Goal: Task Accomplishment & Management: Manage account settings

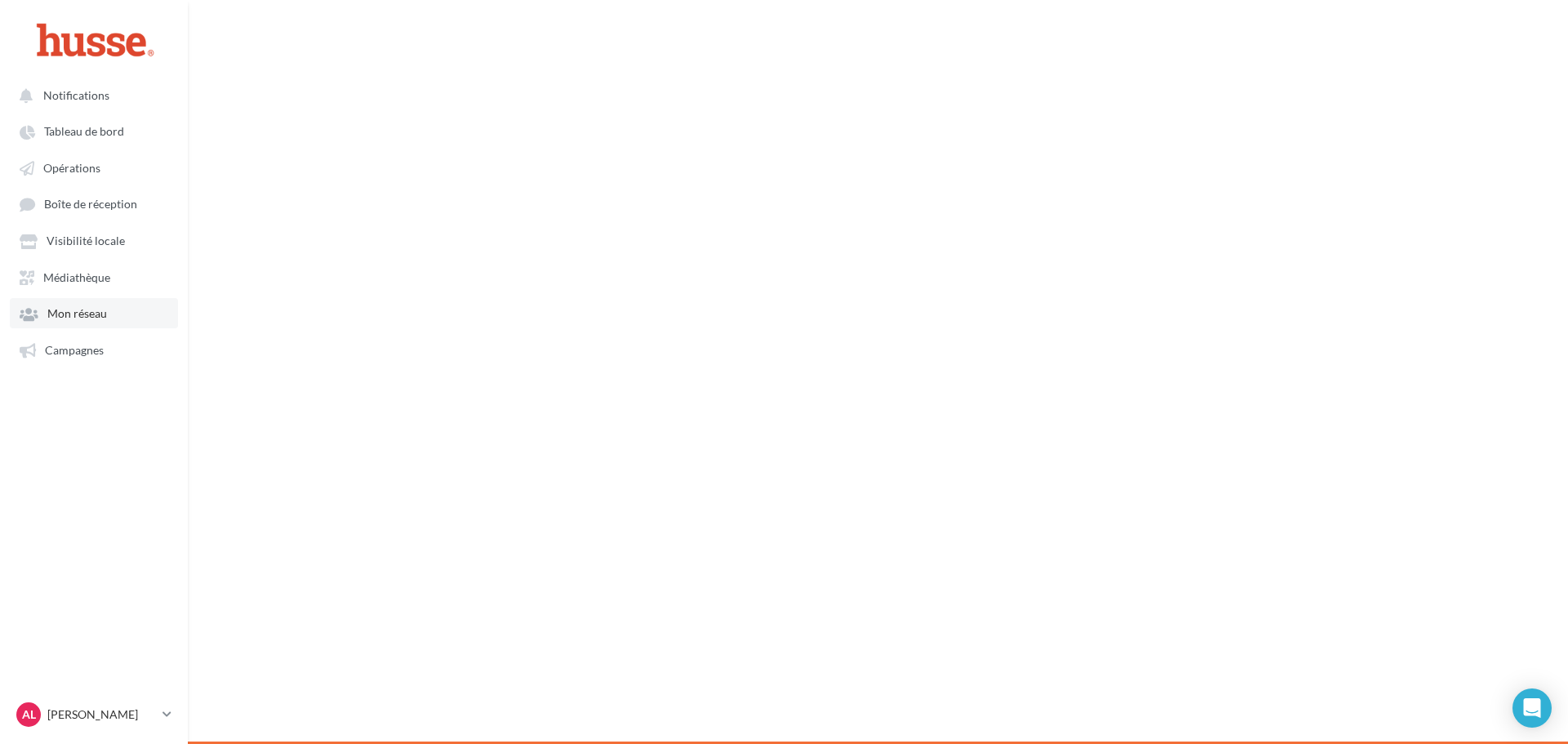
click at [108, 302] on link "Mon réseau" at bounding box center [94, 313] width 168 height 29
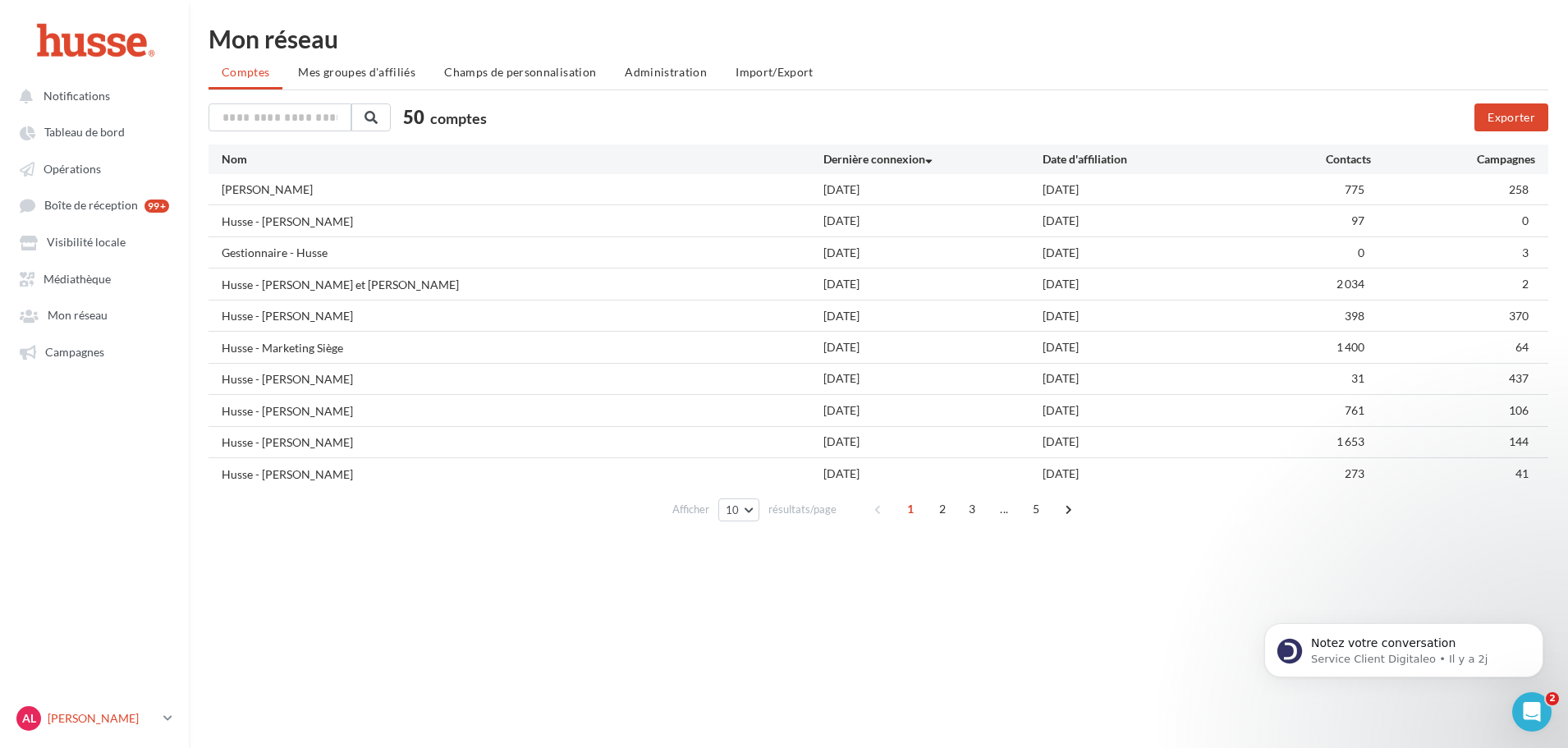
click at [155, 712] on p "[PERSON_NAME]" at bounding box center [103, 718] width 110 height 16
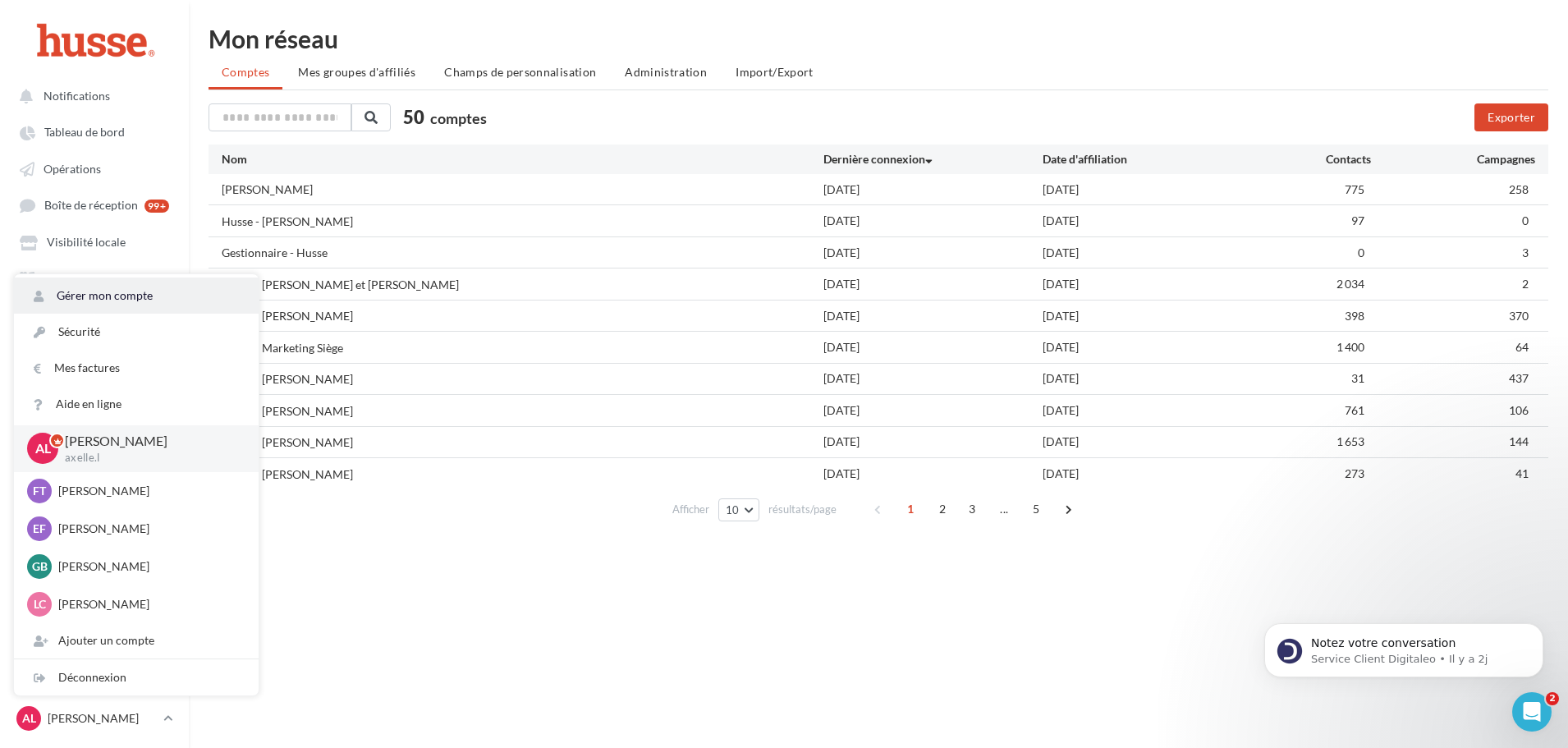
click at [122, 302] on link "Gérer mon compte" at bounding box center [136, 295] width 244 height 36
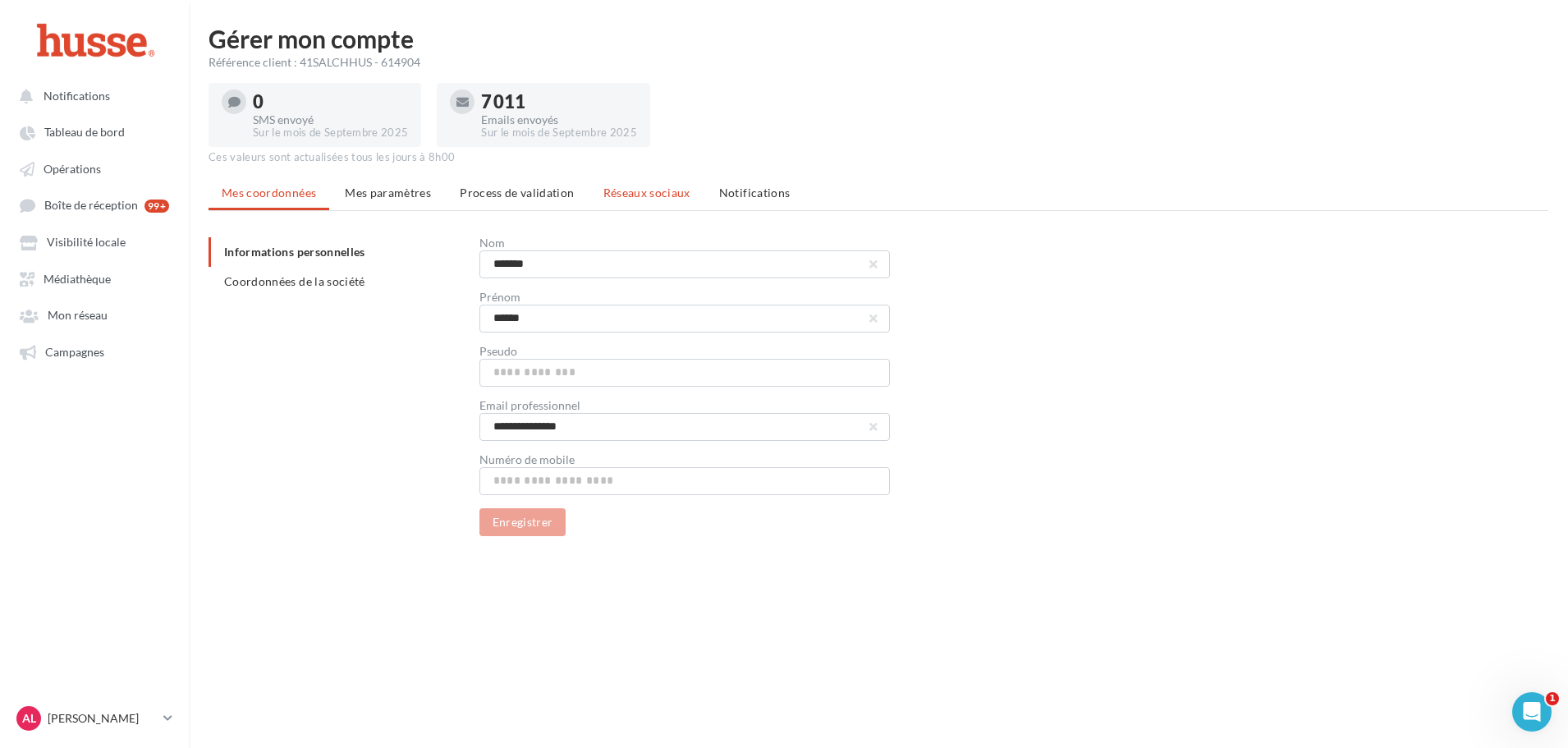
click at [652, 198] on span "Réseaux sociaux" at bounding box center [646, 192] width 87 height 14
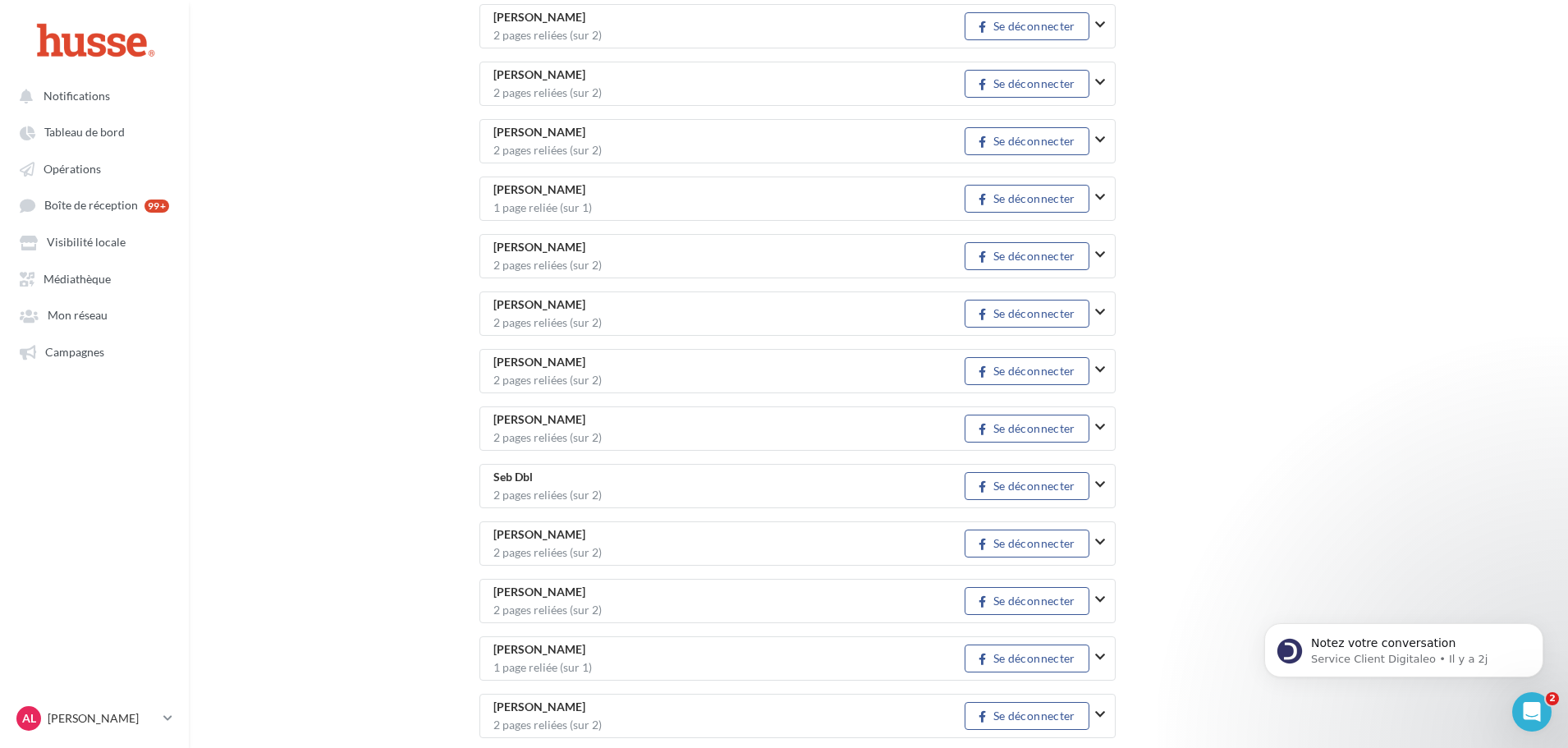
scroll to position [2293, 0]
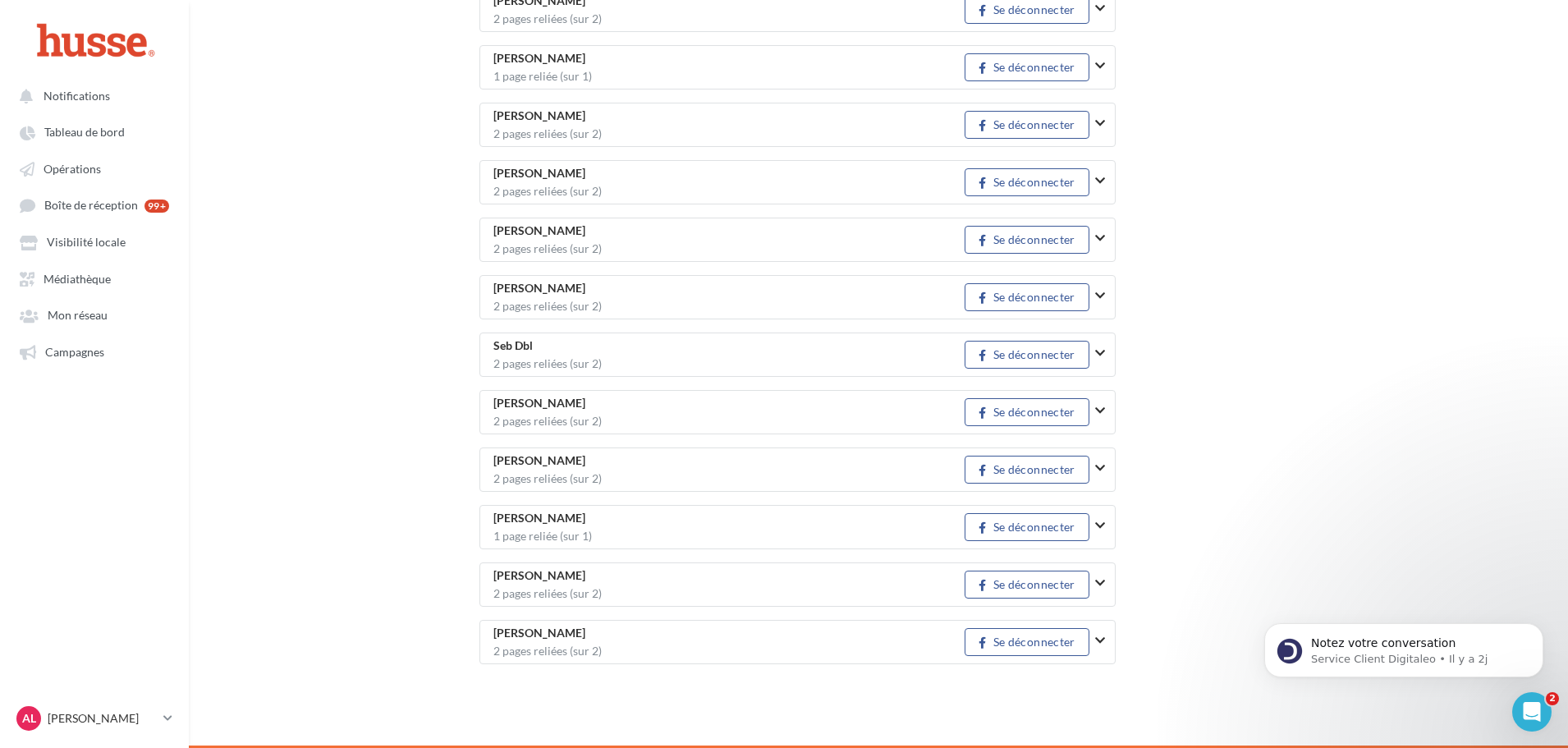
click at [1100, 585] on icon "button" at bounding box center [1100, 583] width 10 height 12
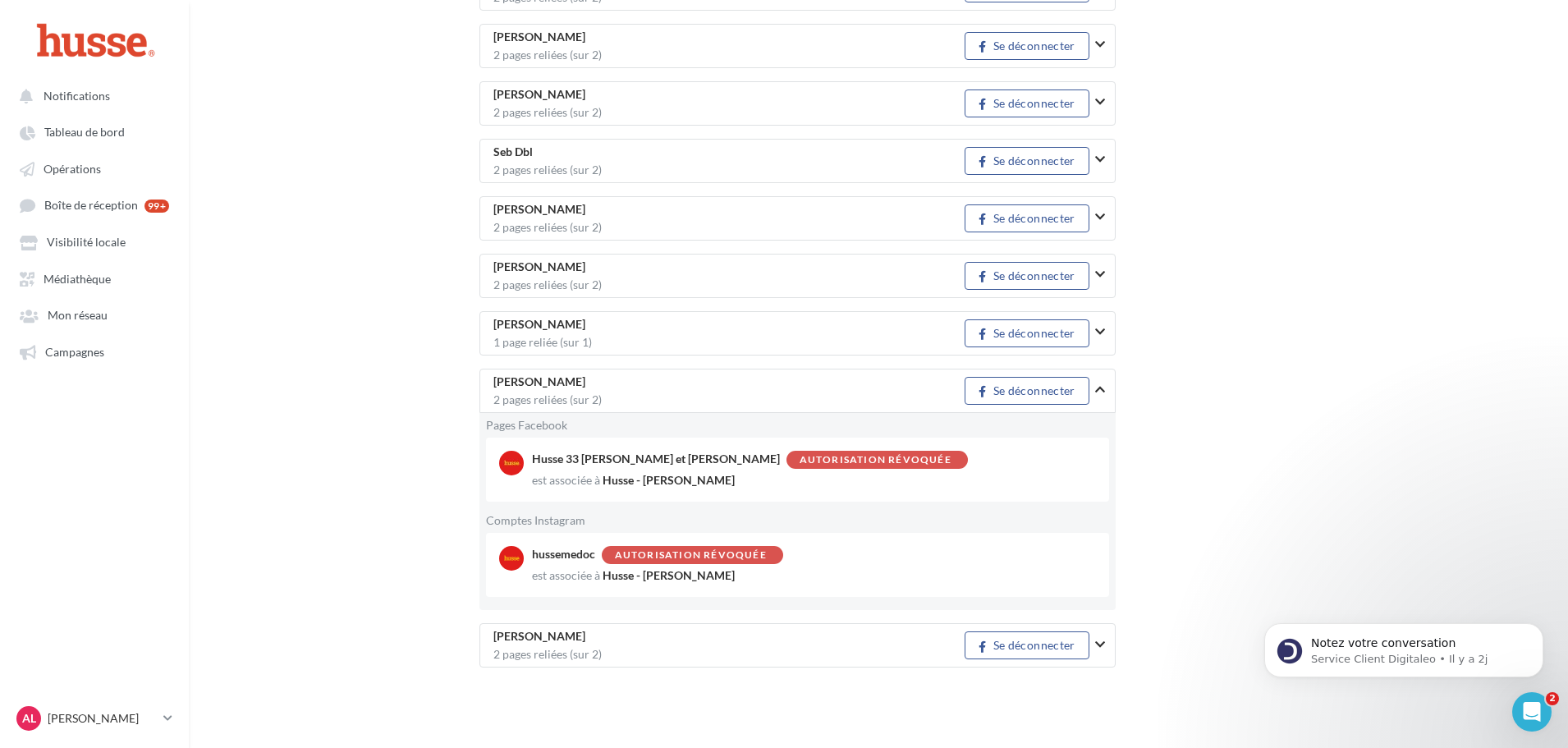
scroll to position [2490, 0]
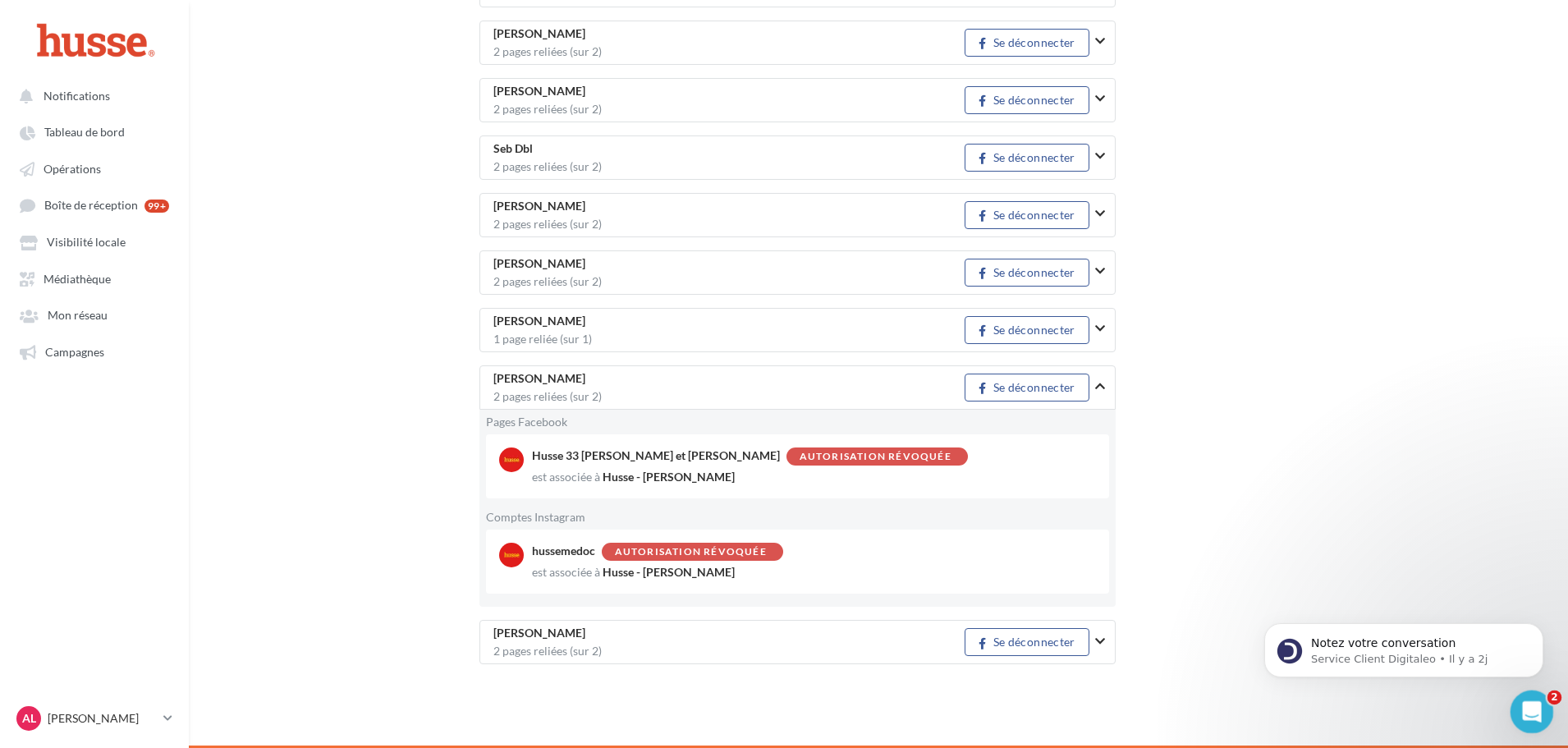
click at [1528, 715] on icon "Ouvrir le Messenger Intercom" at bounding box center [1529, 709] width 27 height 27
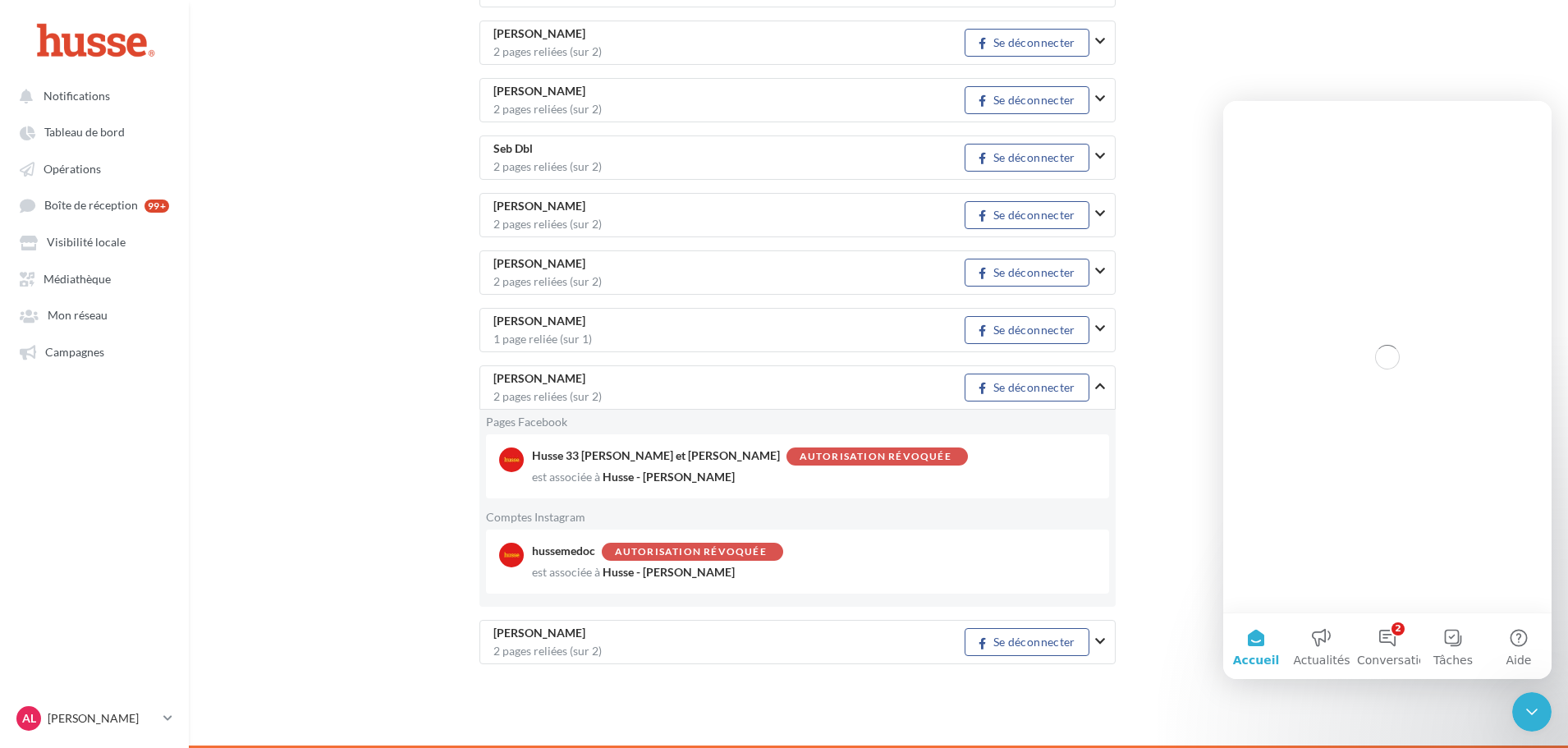
scroll to position [0, 0]
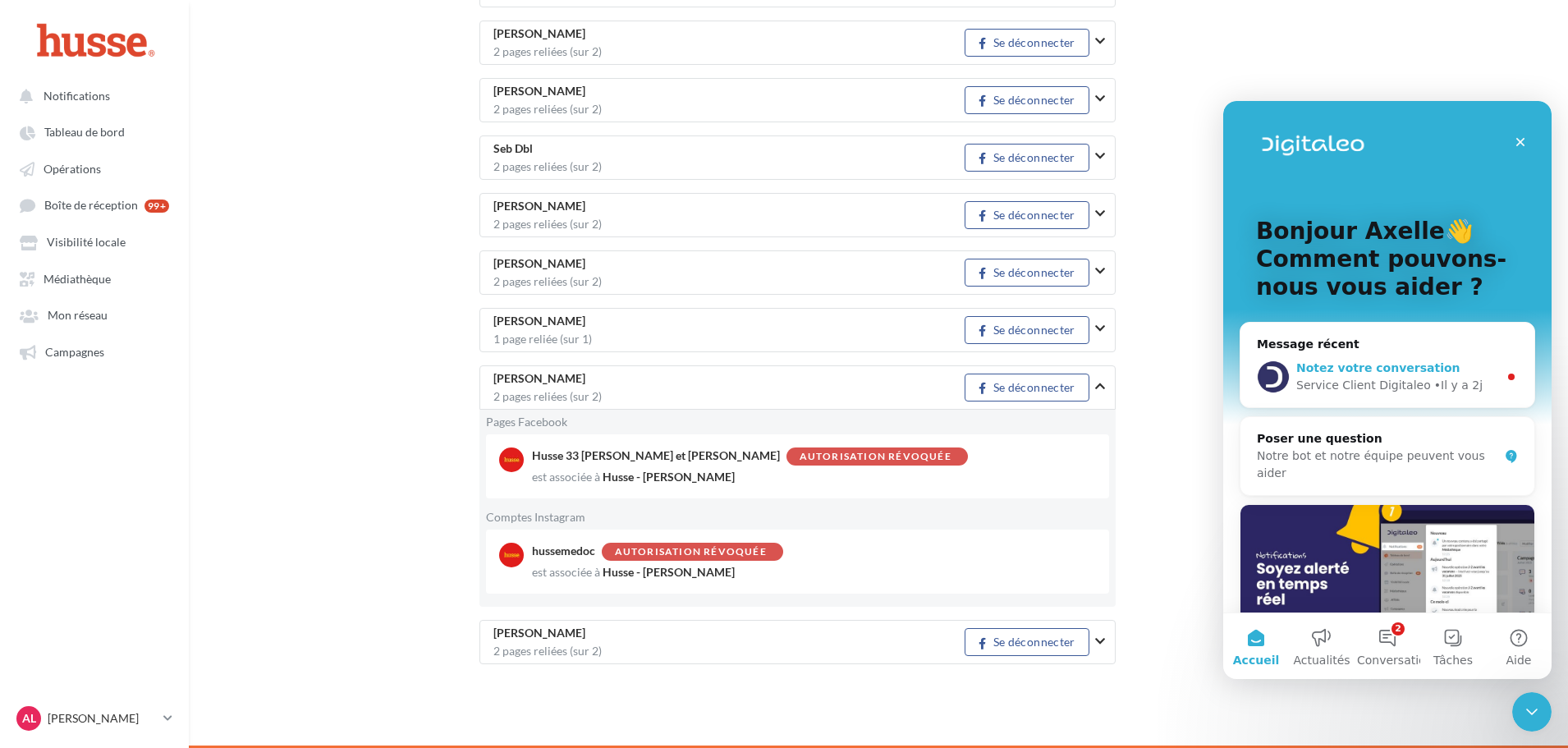
click at [1413, 363] on span "Notez votre conversation" at bounding box center [1378, 368] width 164 height 13
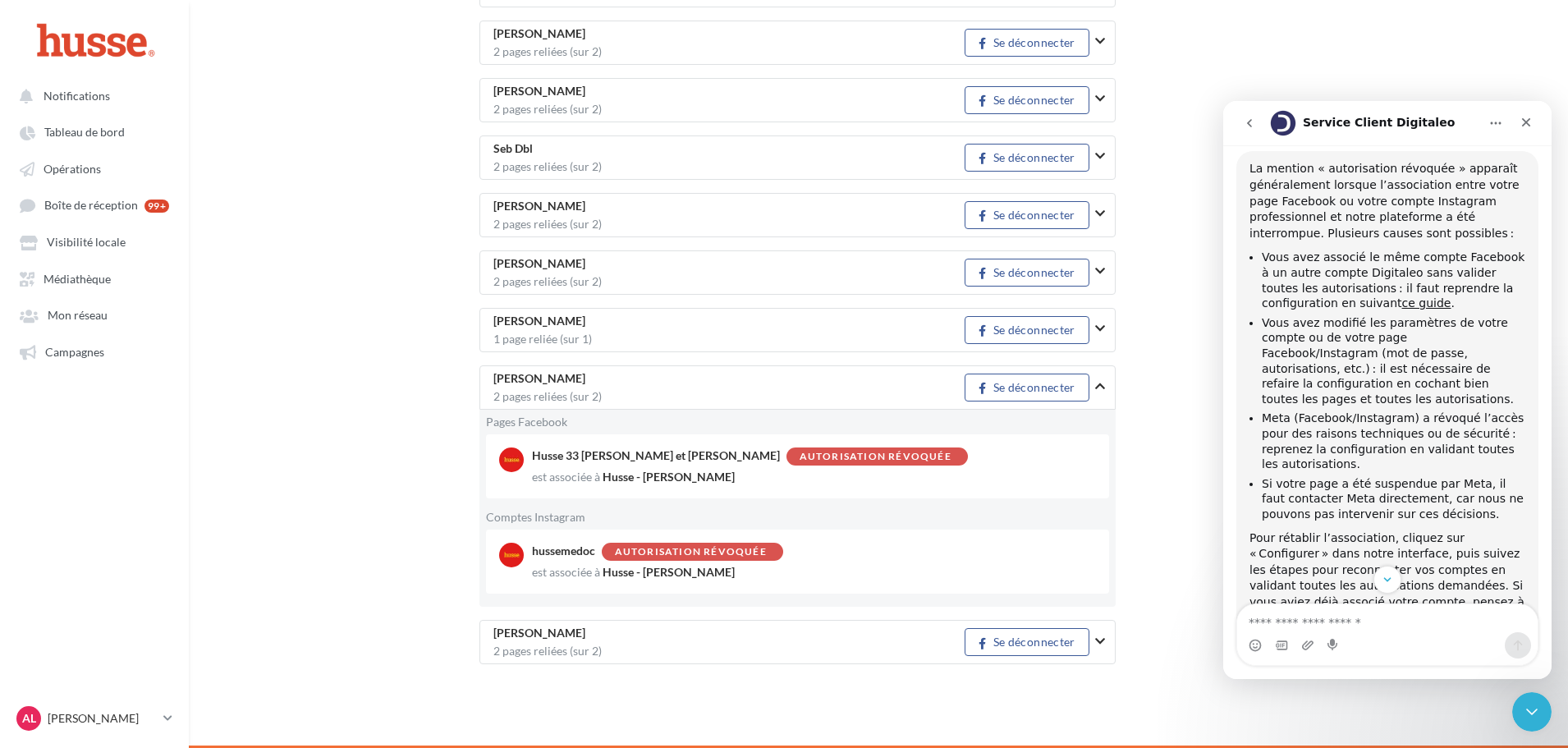
scroll to position [178, 0]
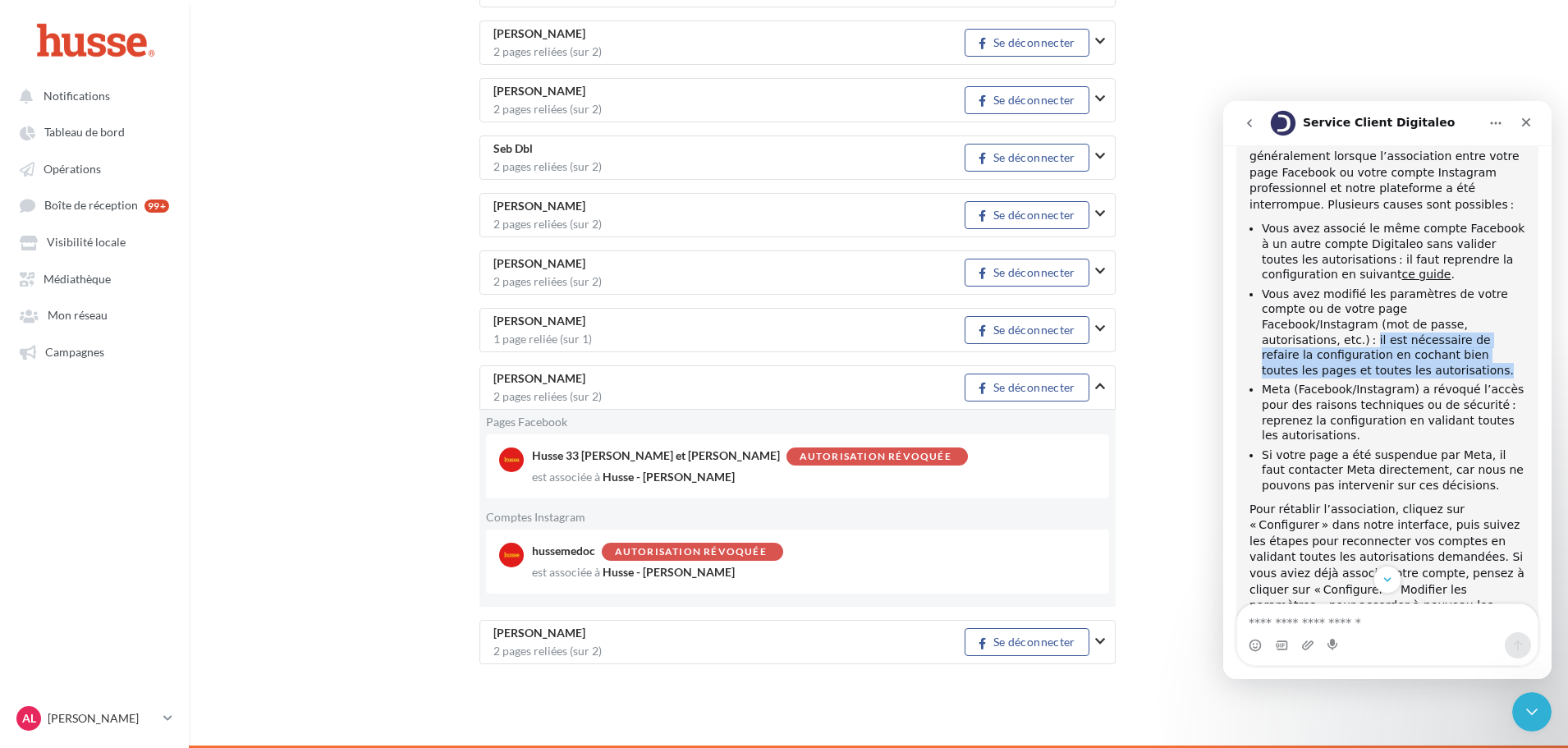
drag, startPoint x: 1438, startPoint y: 325, endPoint x: 1447, endPoint y: 355, distance: 31.3
click at [1447, 355] on li "Vous avez modifié les paramètres de votre compte ou de votre page Facebook/Inst…" at bounding box center [1393, 332] width 264 height 92
copy li "il est nécessaire de refaire la configuration en cochant bien toutes les pages …"
click at [1520, 113] on div "Fermer" at bounding box center [1526, 122] width 29 height 29
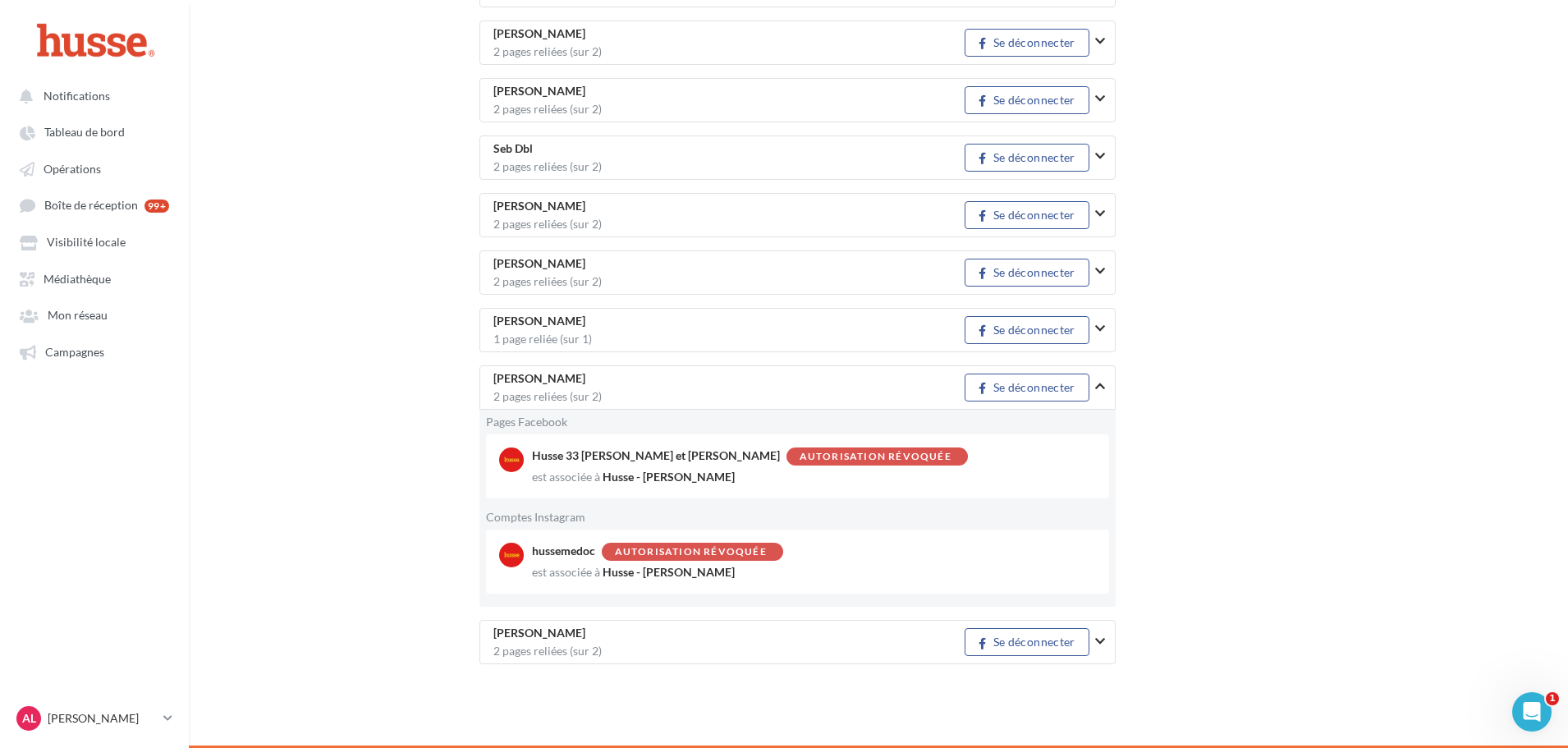
scroll to position [521, 0]
